Goal: Check status: Check status

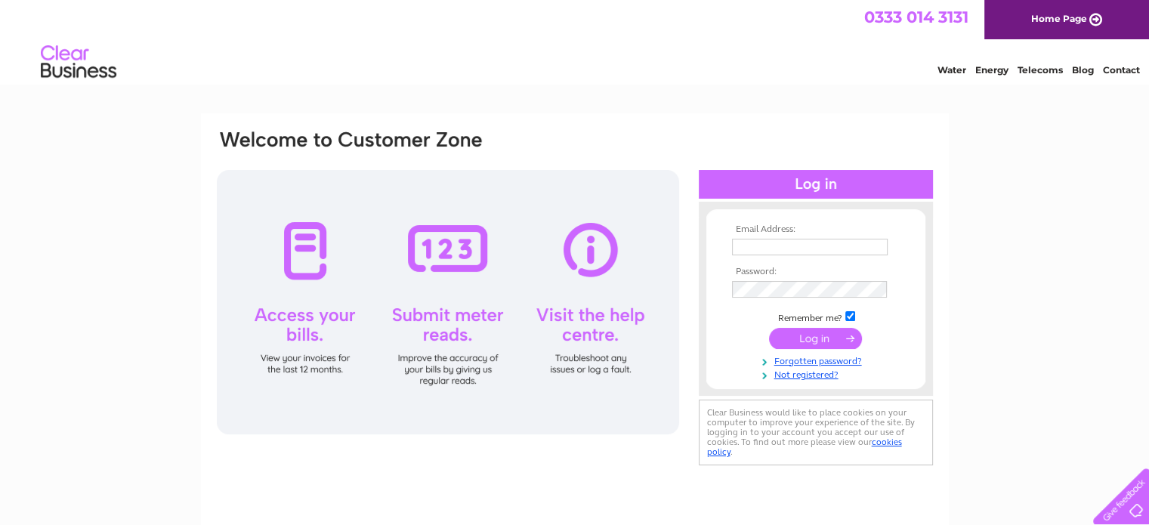
type input "sally.larn@martin.dk"
click at [787, 333] on input "submit" at bounding box center [815, 338] width 93 height 21
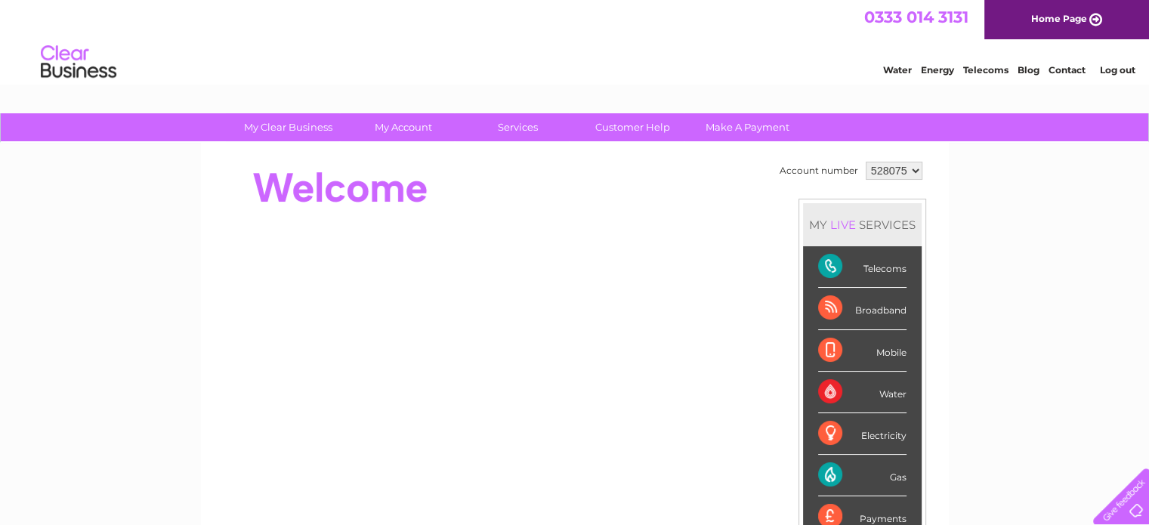
click at [828, 474] on div "Gas" at bounding box center [862, 476] width 88 height 42
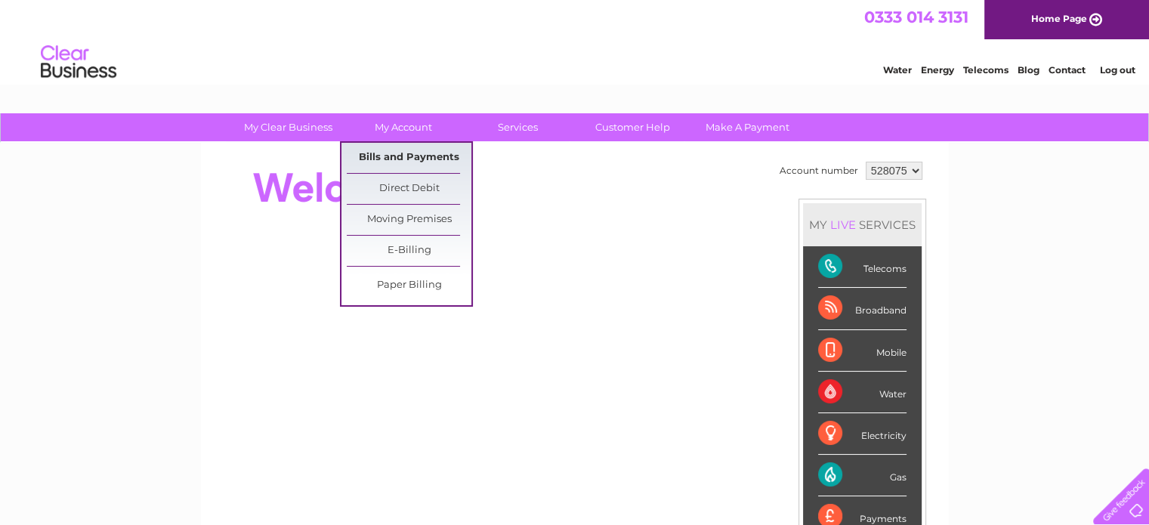
click at [415, 162] on link "Bills and Payments" at bounding box center [409, 158] width 125 height 30
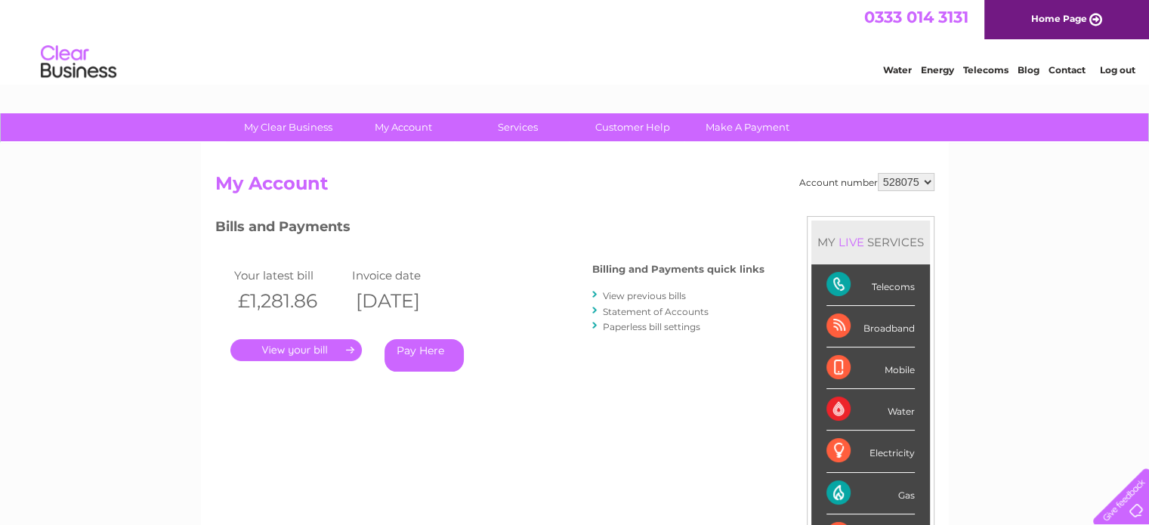
click at [320, 351] on link "." at bounding box center [295, 350] width 131 height 22
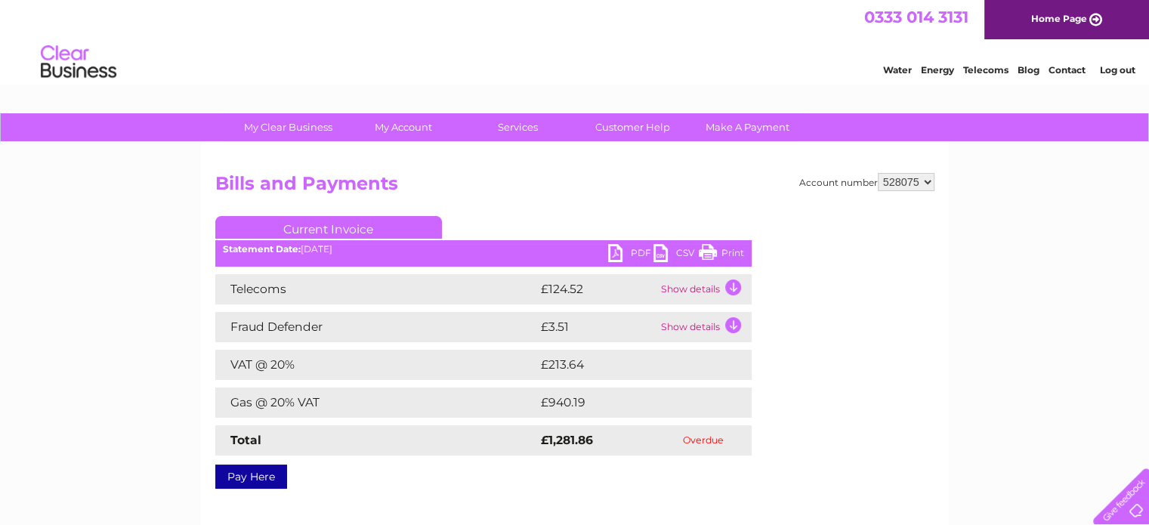
click at [635, 252] on link "PDF" at bounding box center [630, 255] width 45 height 22
